Goal: Check status: Check status

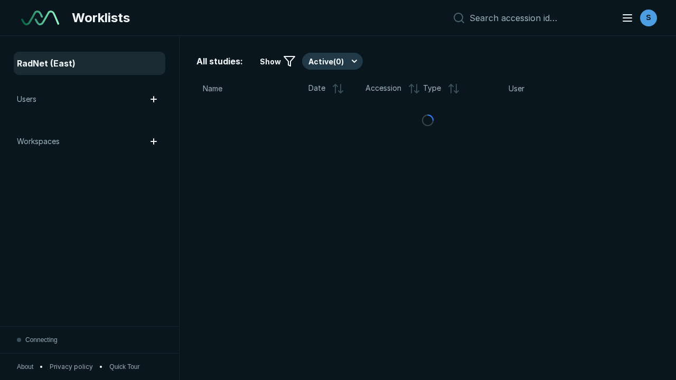
scroll to position [2884, 4400]
